Goal: Check status

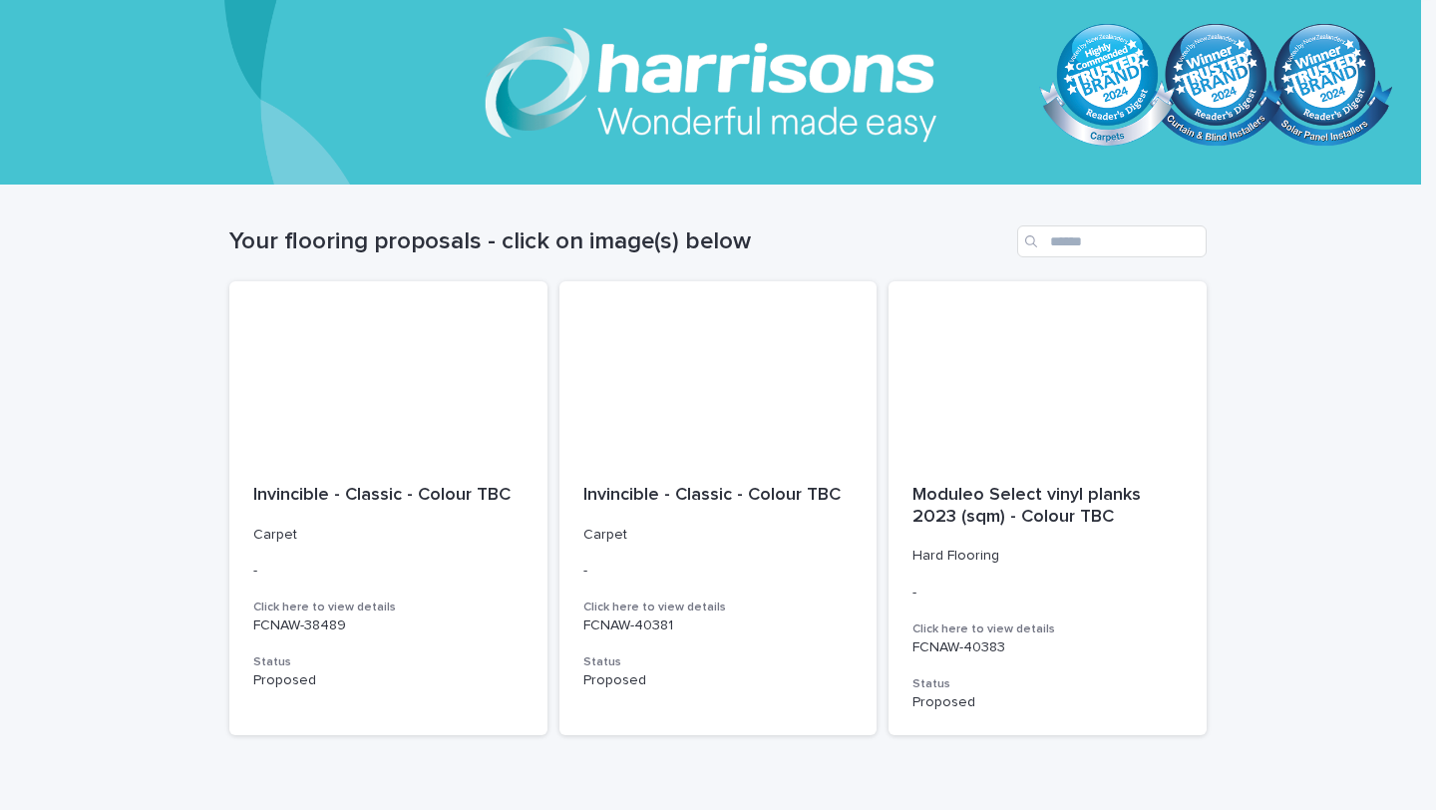
scroll to position [103, 0]
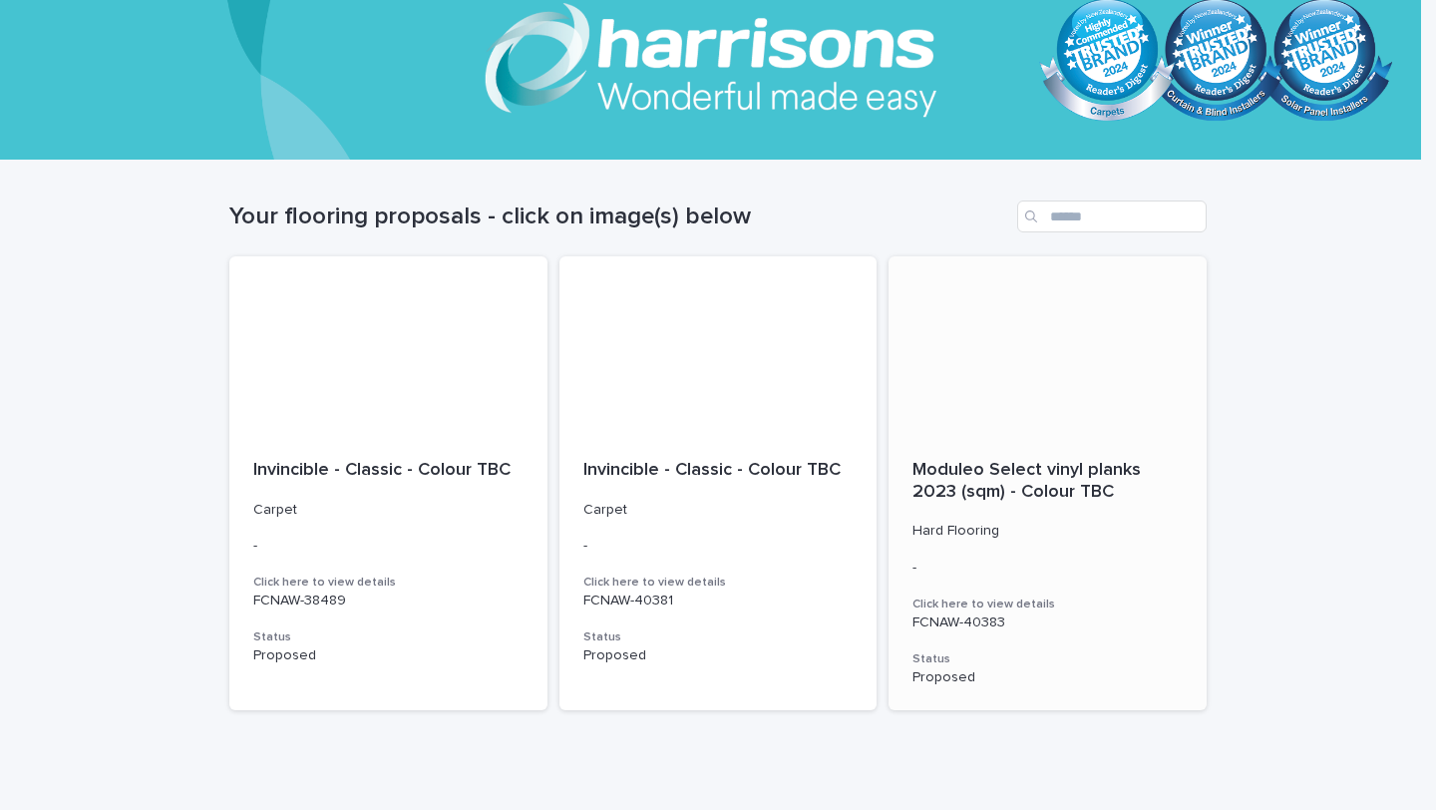
click at [1033, 476] on span "Moduleo Select vinyl planks 2023 (sqm) - Colour TBC" at bounding box center [1028, 481] width 233 height 40
